Goal: Task Accomplishment & Management: Complete application form

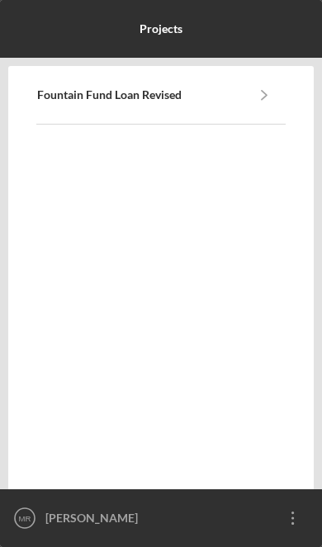
click at [291, 520] on icon "Icon/Overflow" at bounding box center [292, 518] width 41 height 41
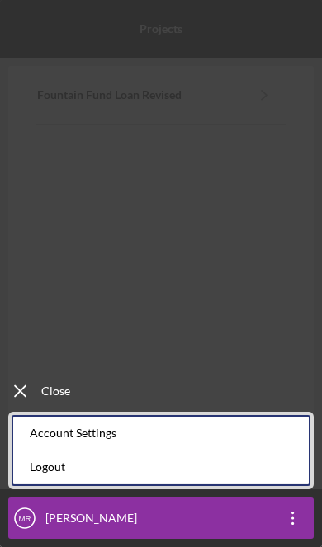
click at [253, 435] on div "Account Settings" at bounding box center [161, 434] width 296 height 34
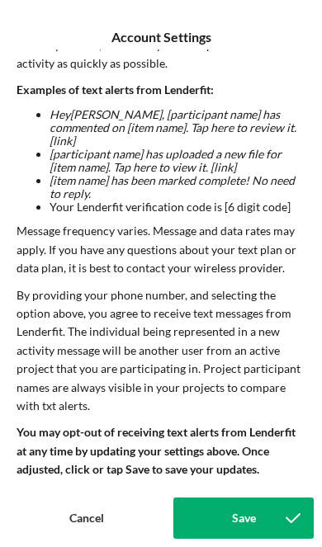
scroll to position [283, 0]
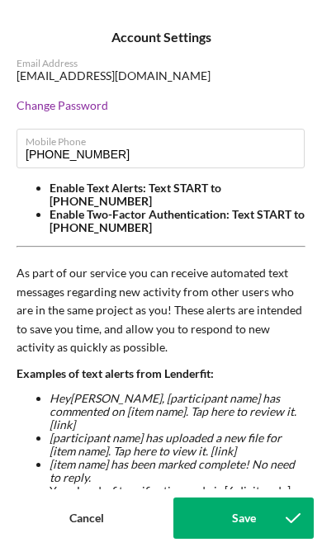
click at [243, 511] on div "Save" at bounding box center [244, 518] width 24 height 41
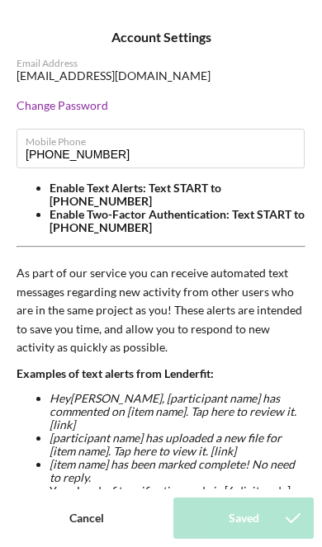
scroll to position [0, 0]
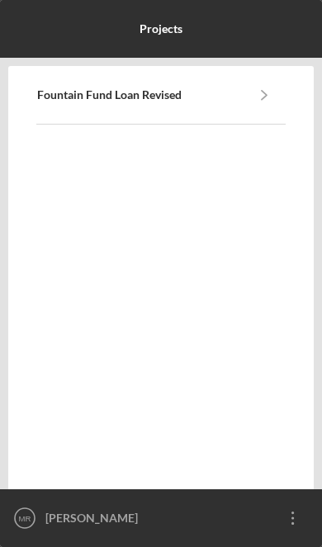
click at [269, 88] on icon "Icon/Navigate" at bounding box center [264, 94] width 37 height 37
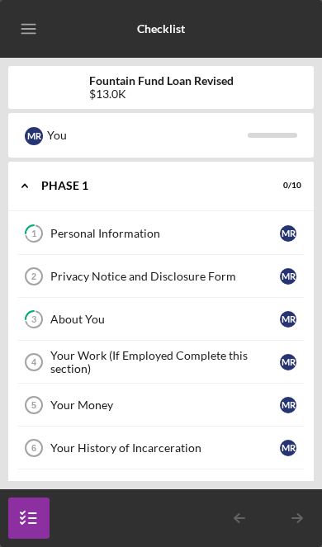
click at [227, 355] on div "Your Work (If Employed Complete this section)" at bounding box center [164, 362] width 229 height 26
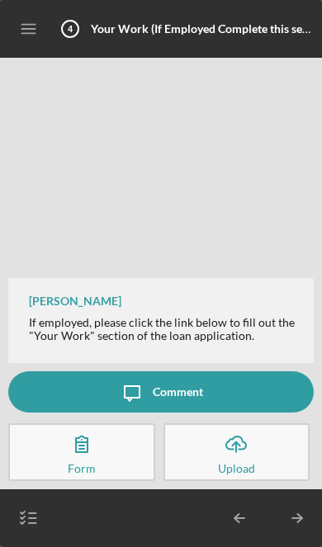
click at [102, 447] on button "Complete the Form Form" at bounding box center [81, 452] width 147 height 58
click at [115, 441] on button "Complete the Form Form" at bounding box center [81, 452] width 147 height 58
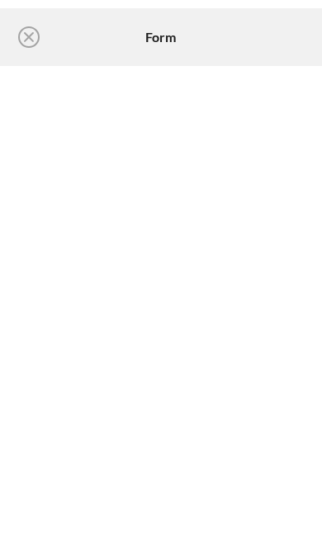
click at [29, 35] on icon "Icon/Close" at bounding box center [28, 37] width 41 height 41
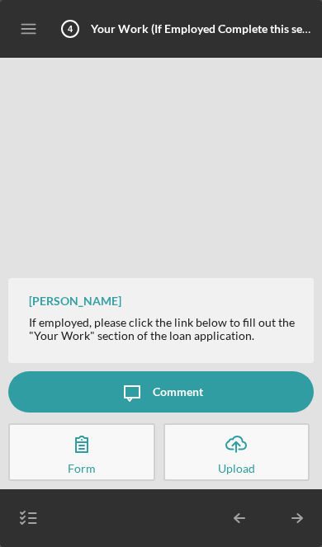
click at [294, 521] on icon "Icon/Table Pagination Arrow" at bounding box center [297, 518] width 41 height 41
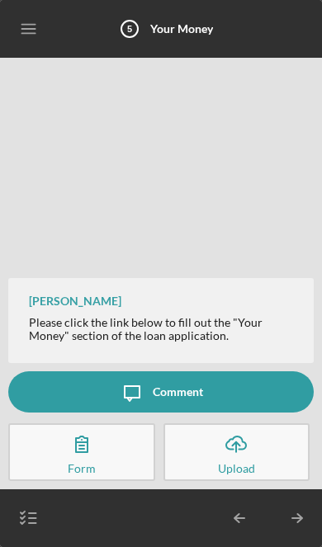
click at [88, 449] on icon "button" at bounding box center [81, 443] width 41 height 41
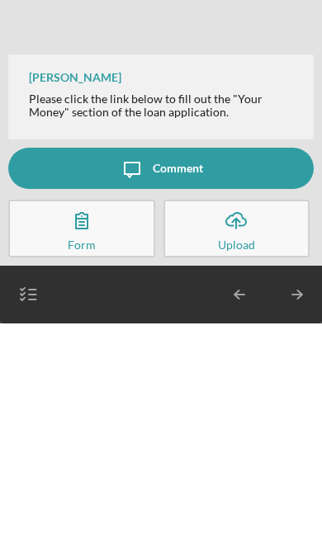
click at [296, 498] on icon "Icon/Table Pagination Arrow" at bounding box center [297, 518] width 41 height 41
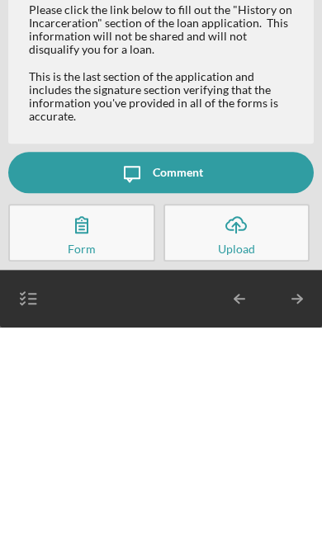
click at [92, 423] on icon "button" at bounding box center [81, 443] width 41 height 41
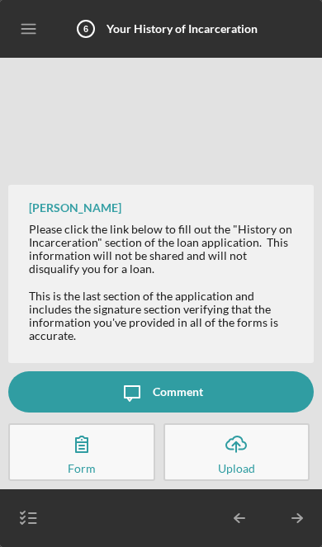
click at [299, 522] on polyline "button" at bounding box center [299, 518] width 5 height 8
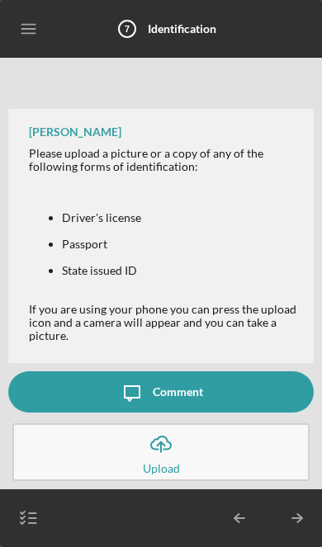
click at [226, 463] on button "Icon/Upload Upload" at bounding box center [160, 452] width 297 height 58
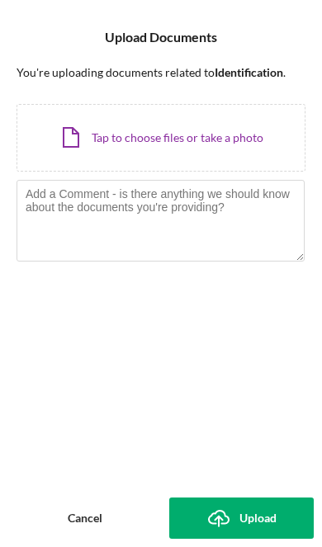
click at [78, 143] on div "Icon/Document Browse or drag files here (max 100MB total) Tap to choose files o…" at bounding box center [161, 138] width 289 height 68
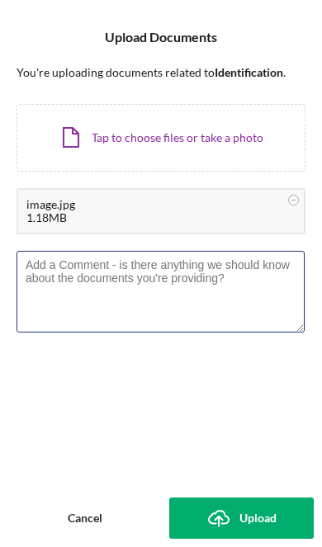
click at [220, 285] on textarea at bounding box center [161, 291] width 288 height 81
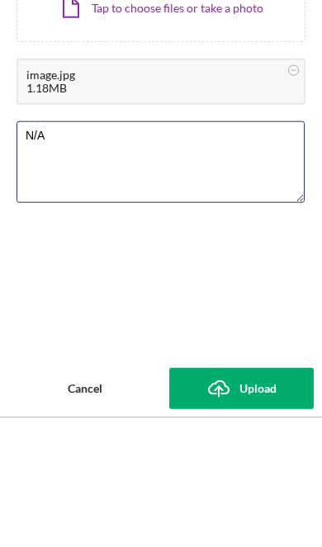
type textarea "N/A"
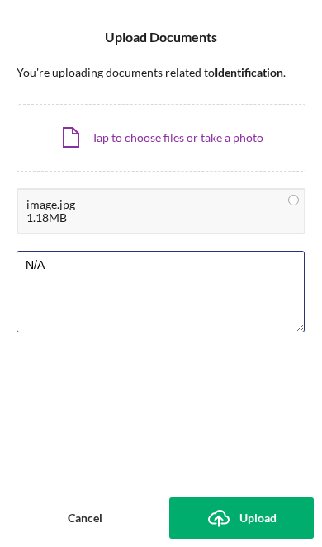
click at [249, 315] on textarea "N/A" at bounding box center [161, 291] width 288 height 81
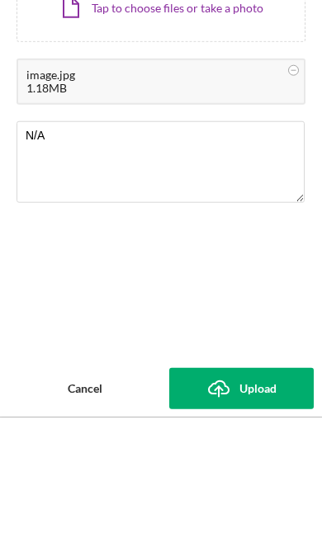
click at [261, 510] on div "Upload" at bounding box center [257, 518] width 37 height 41
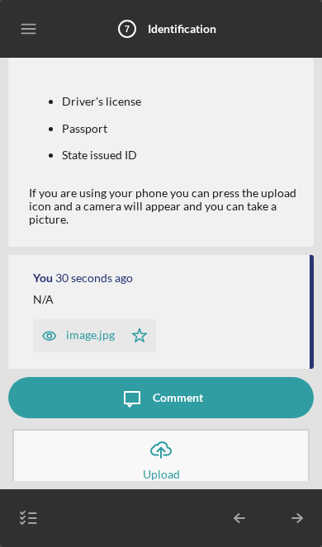
scroll to position [86, 0]
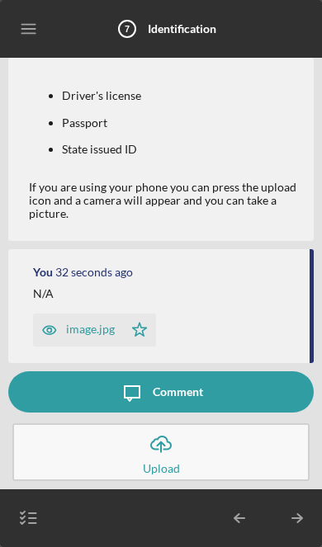
click at [140, 333] on icon "Icon/Star" at bounding box center [139, 330] width 33 height 33
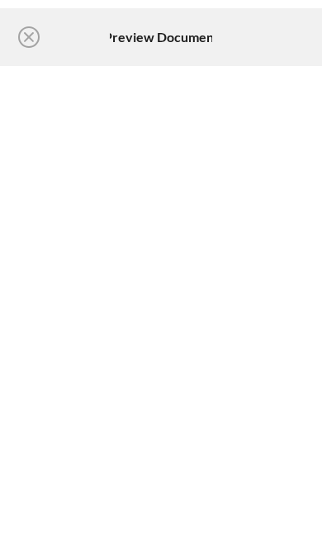
scroll to position [91, 0]
click at [303, 34] on icon "Icon/Download" at bounding box center [292, 37] width 37 height 37
click at [40, 34] on icon "Icon/Close" at bounding box center [28, 37] width 41 height 41
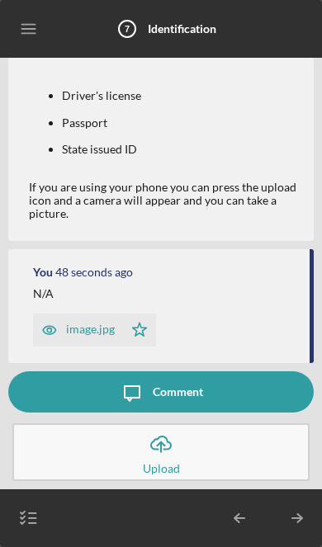
scroll to position [91, 0]
click at [262, 451] on button "Icon/Upload Upload" at bounding box center [160, 452] width 297 height 58
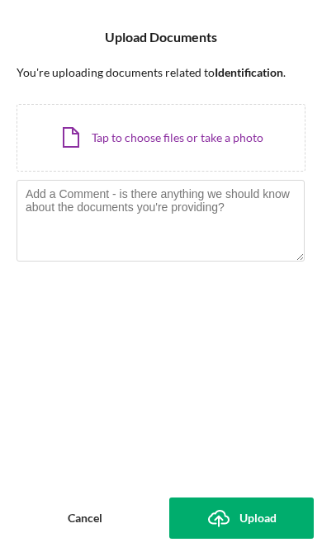
click at [91, 508] on div "Cancel" at bounding box center [85, 518] width 35 height 41
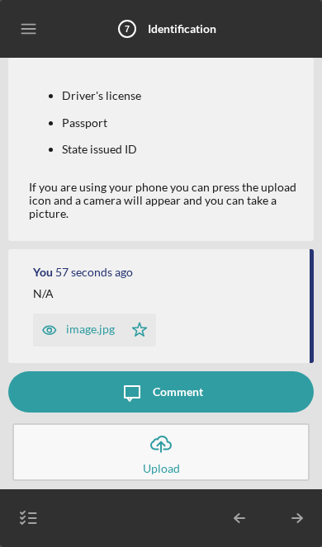
click at [285, 522] on icon "Icon/Table Pagination Arrow" at bounding box center [297, 518] width 41 height 41
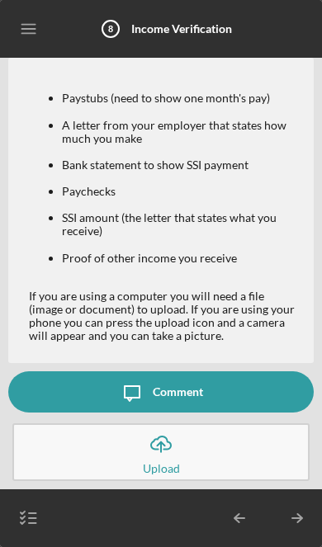
scroll to position [89, 0]
click at [161, 452] on line "button" at bounding box center [161, 447] width 0 height 10
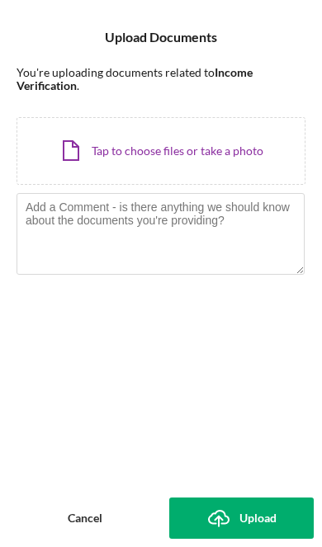
click at [201, 147] on div "Icon/Document Browse or drag files here (max 100MB total) Tap to choose files o…" at bounding box center [161, 151] width 289 height 68
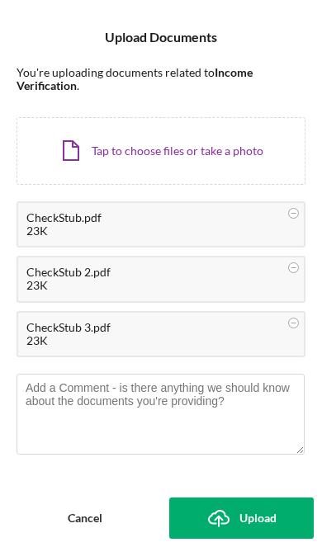
click at [224, 125] on div "Icon/Document Browse or drag files here (max 100MB total) Tap to choose files o…" at bounding box center [161, 151] width 289 height 68
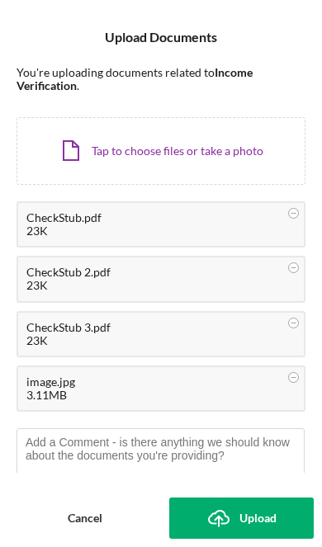
click at [99, 149] on div "Icon/Document Browse or drag files here (max 100MB total) Tap to choose files o…" at bounding box center [161, 151] width 289 height 68
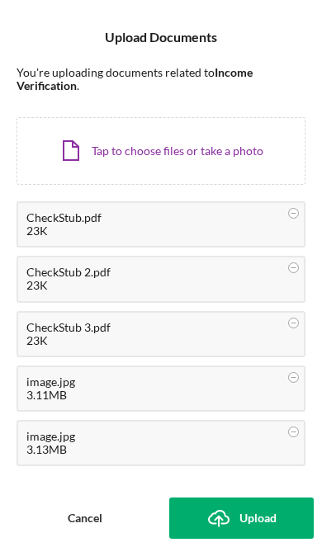
click at [84, 142] on div "Icon/Document Browse or drag files here (max 100MB total) Tap to choose files o…" at bounding box center [161, 151] width 289 height 68
click at [226, 149] on div "Icon/Document Browse or drag files here (max 100MB total) Tap to choose files o…" at bounding box center [161, 151] width 289 height 68
click at [73, 132] on div "Icon/Document Browse or drag files here (max 100MB total) Tap to choose files o…" at bounding box center [161, 151] width 289 height 68
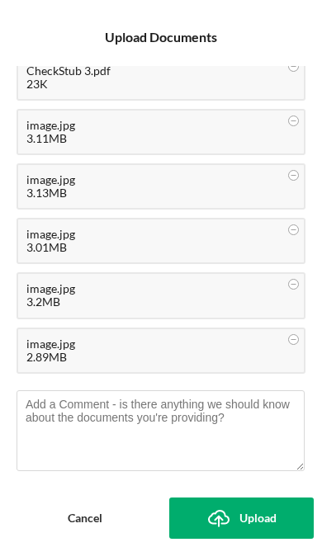
scroll to position [256, 0]
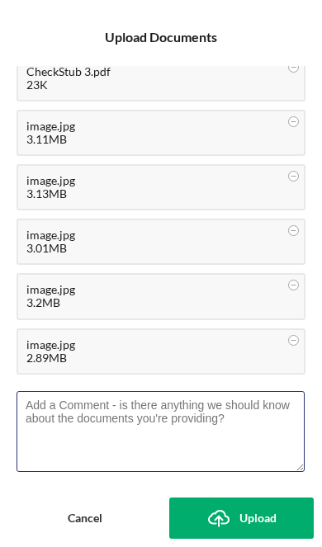
click at [66, 412] on textarea at bounding box center [161, 431] width 288 height 81
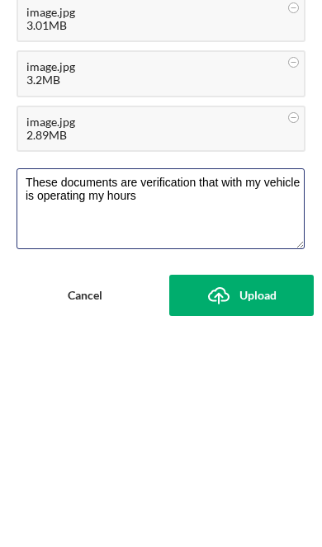
click at [230, 391] on textarea "These documents are verification that with my vehicle is operating my hours" at bounding box center [161, 431] width 288 height 81
click at [156, 391] on textarea "These documents are verification that with my vehicle is operating my hours" at bounding box center [161, 431] width 288 height 81
click at [234, 391] on textarea "These documents are verification that with my vehicle is operating my hours" at bounding box center [161, 431] width 288 height 81
click at [187, 391] on textarea "These documents are verification that when my vehicle is operating my hours" at bounding box center [161, 431] width 288 height 81
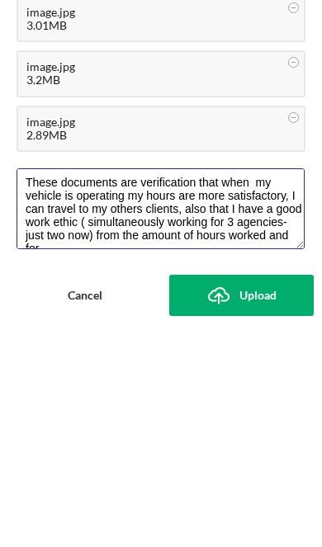
scroll to position [7, 0]
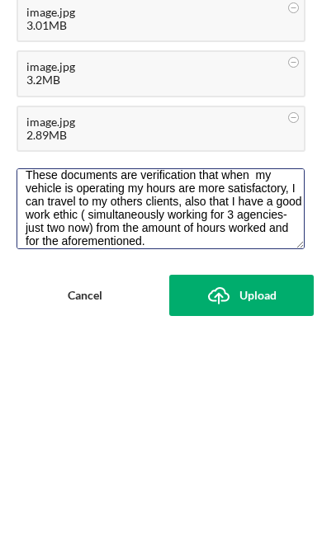
type textarea "These documents are verification that when my vehicle is operating my hours are…"
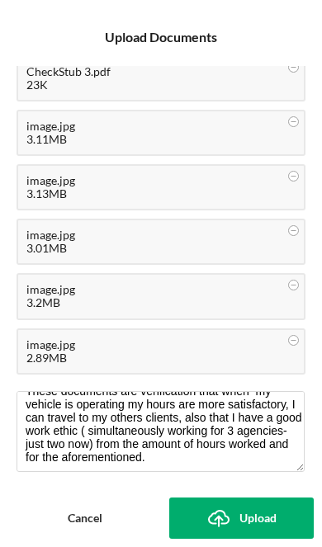
scroll to position [13, 0]
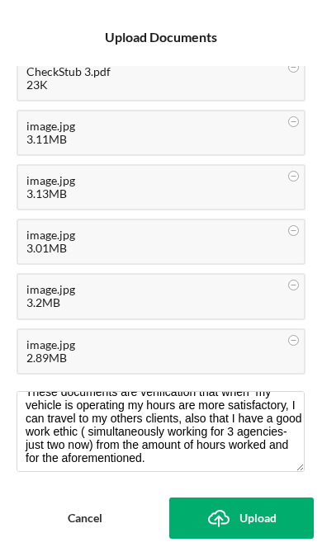
click at [254, 519] on div "Upload" at bounding box center [257, 518] width 37 height 41
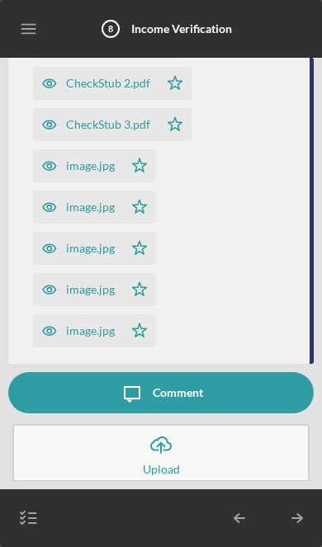
scroll to position [565, 0]
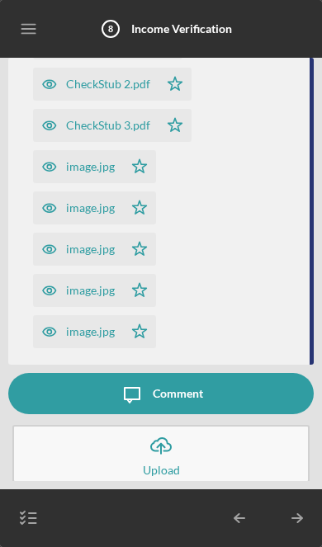
click at [296, 518] on line "button" at bounding box center [296, 518] width 9 height 0
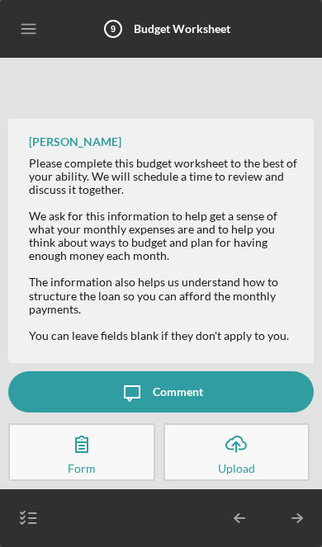
click at [110, 447] on button "Complete the Form Form" at bounding box center [81, 452] width 147 height 58
click at [308, 518] on icon "Icon/Table Pagination Arrow" at bounding box center [297, 518] width 41 height 41
